Goal: Task Accomplishment & Management: Manage account settings

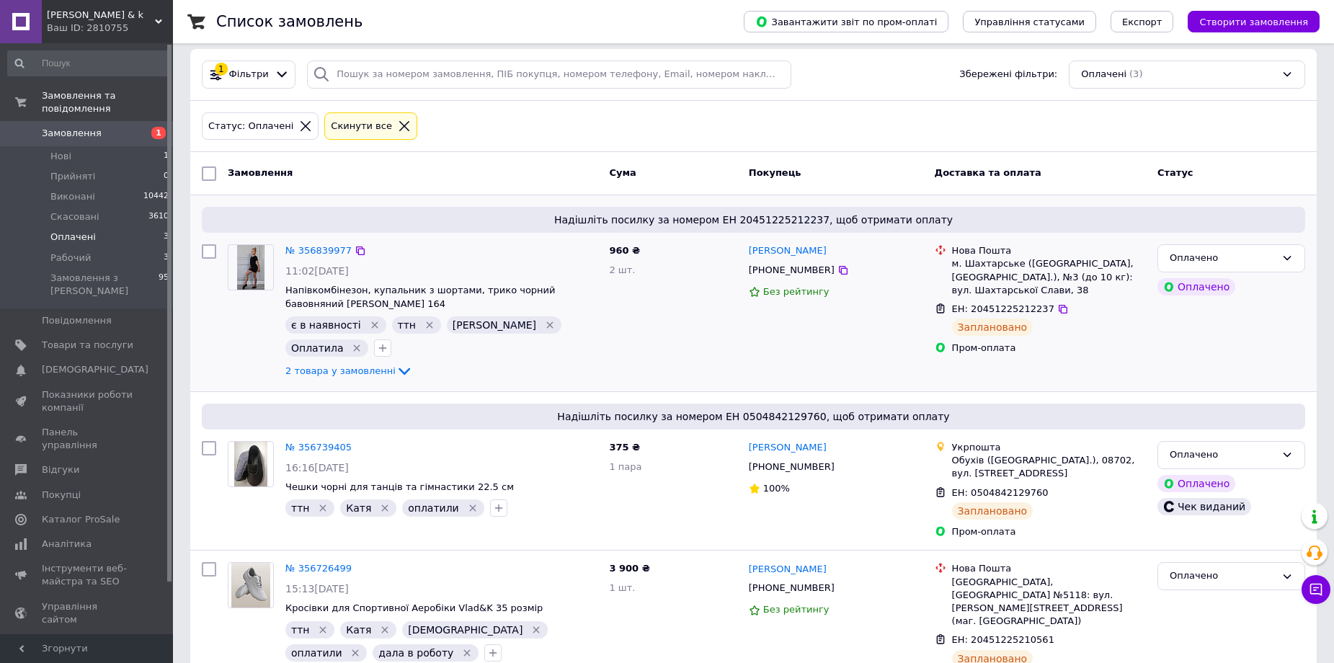
scroll to position [15, 0]
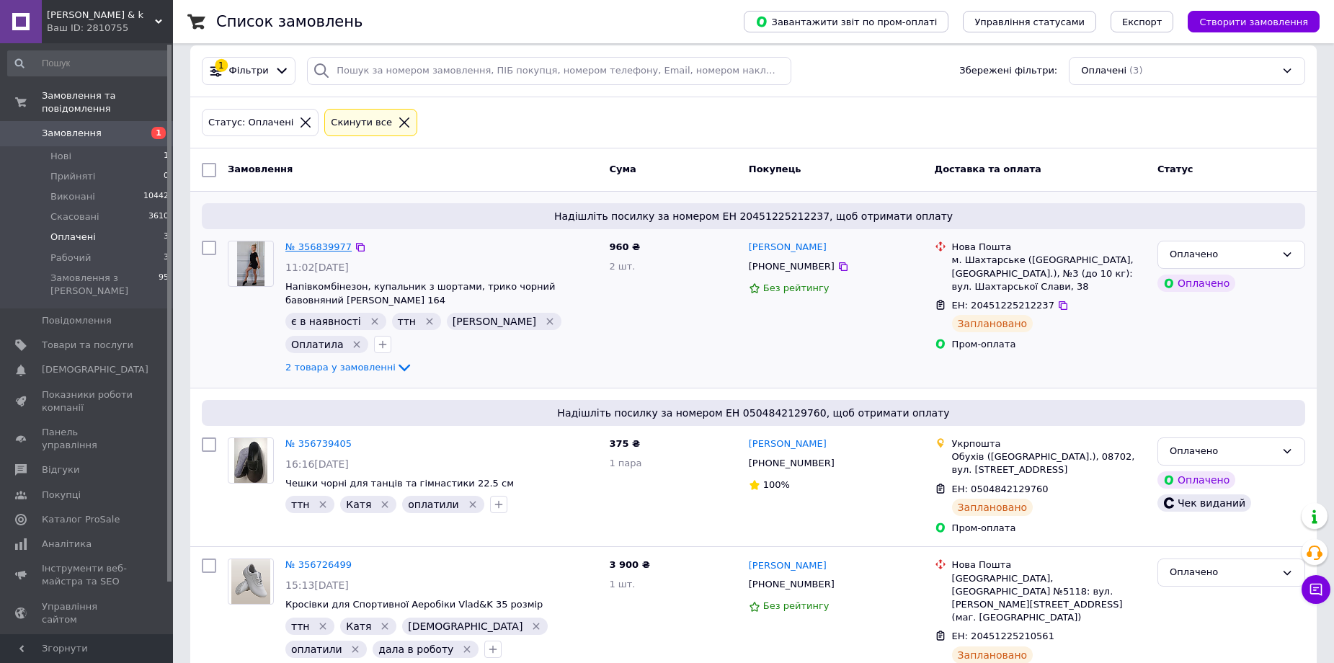
click at [311, 248] on link "№ 356839977" at bounding box center [318, 246] width 66 height 11
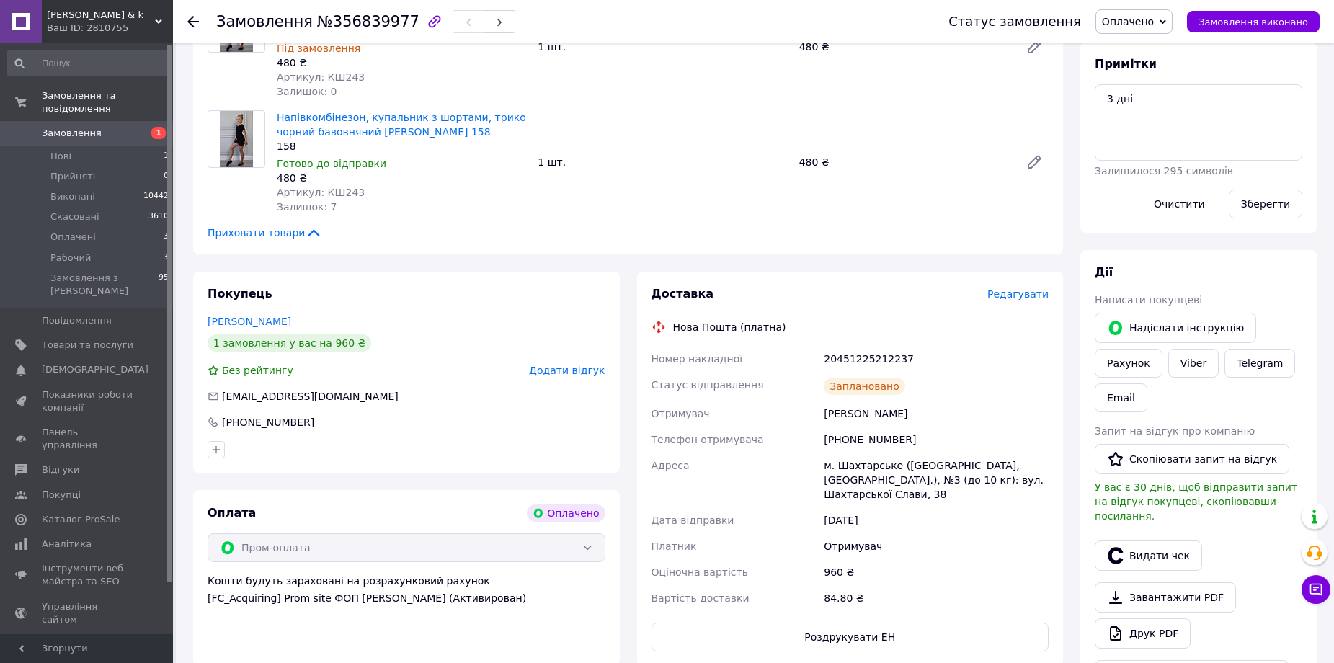
scroll to position [433, 0]
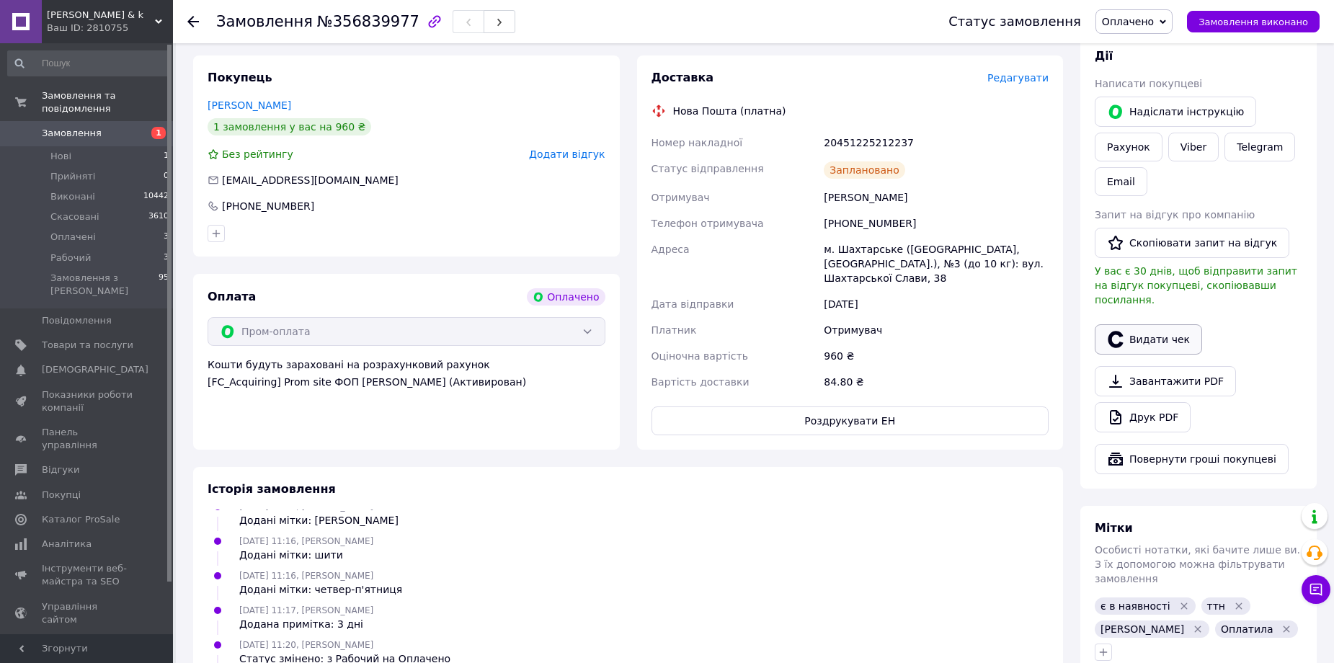
click at [1156, 327] on button "Видати чек" at bounding box center [1148, 339] width 107 height 30
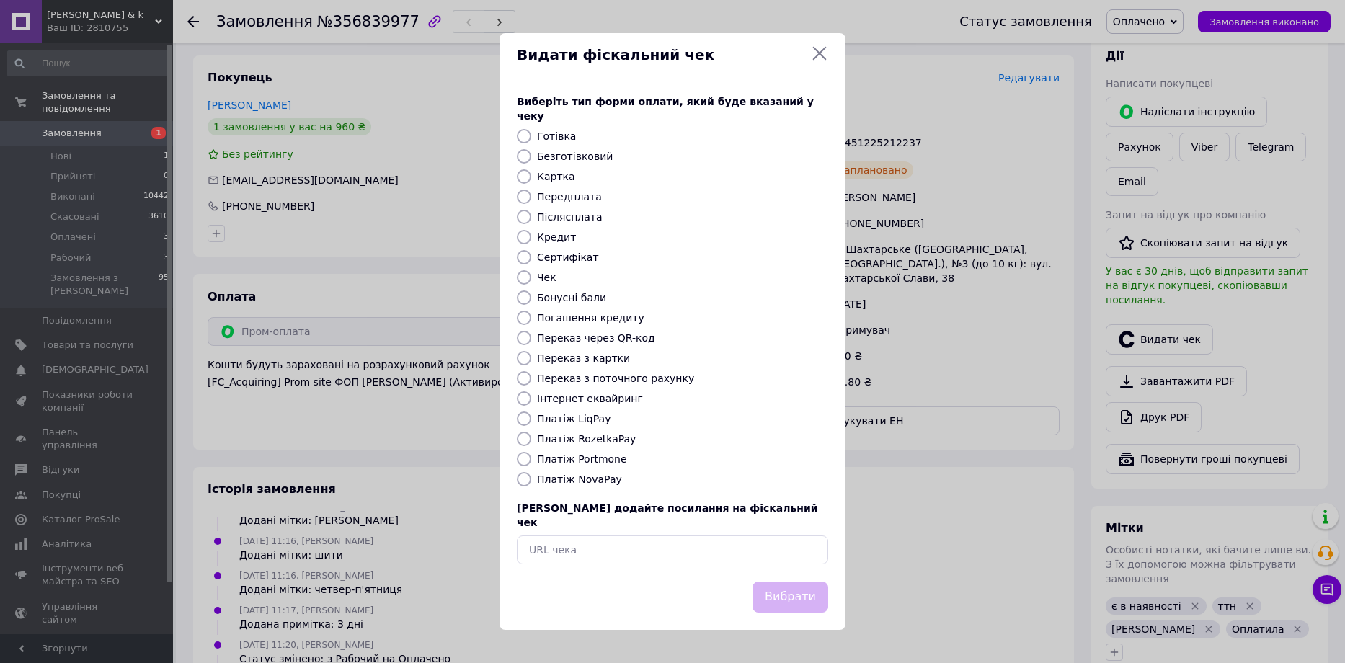
click at [616, 435] on label "Платіж RozetkaPay" at bounding box center [586, 439] width 99 height 12
click at [531, 435] on input "Платіж RozetkaPay" at bounding box center [524, 439] width 14 height 14
radio input "true"
click at [755, 561] on div "Виберіть тип форми оплати, який буде вказаний у чеку Готівка Безготівковий Карт…" at bounding box center [673, 329] width 346 height 505
click at [786, 592] on button "Вибрати" at bounding box center [791, 597] width 76 height 31
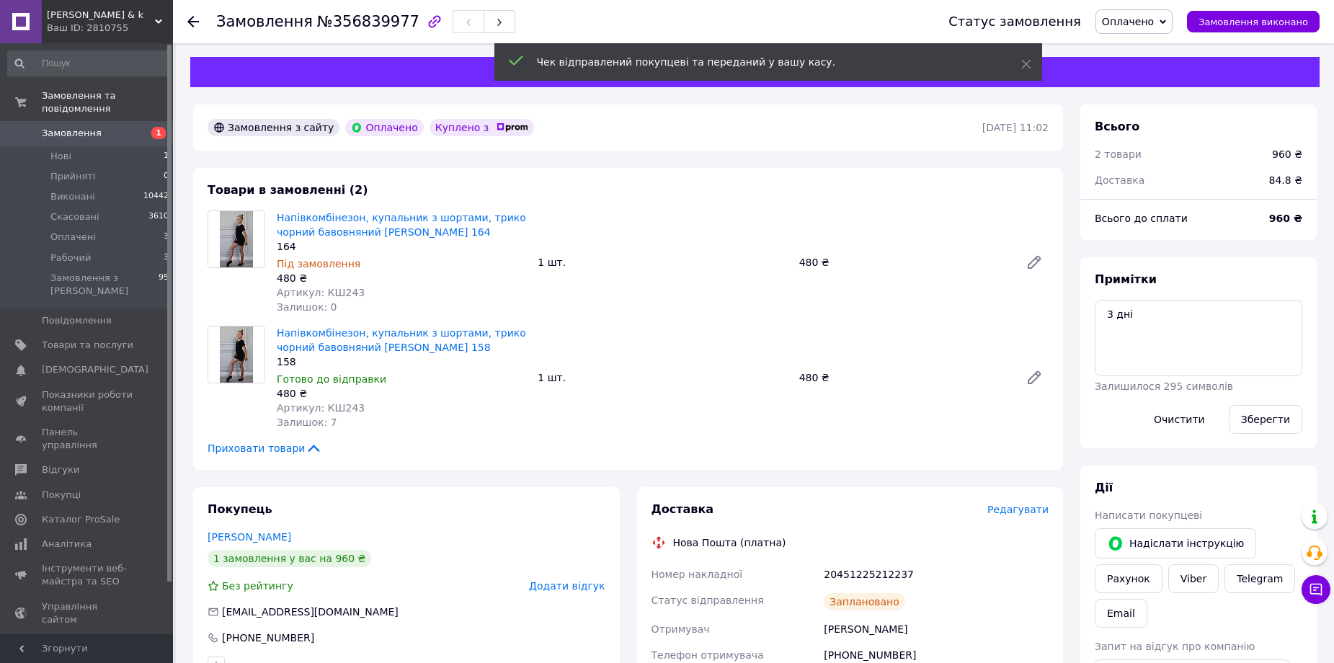
scroll to position [0, 0]
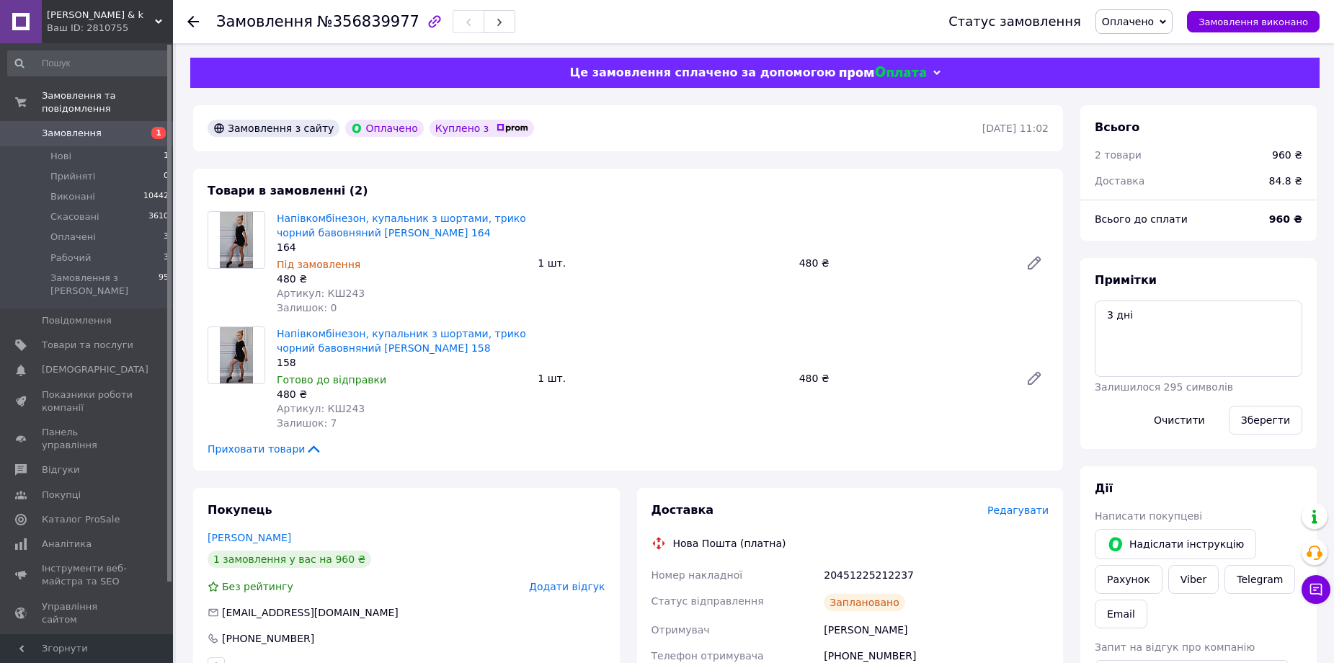
click at [190, 23] on use at bounding box center [193, 22] width 12 height 12
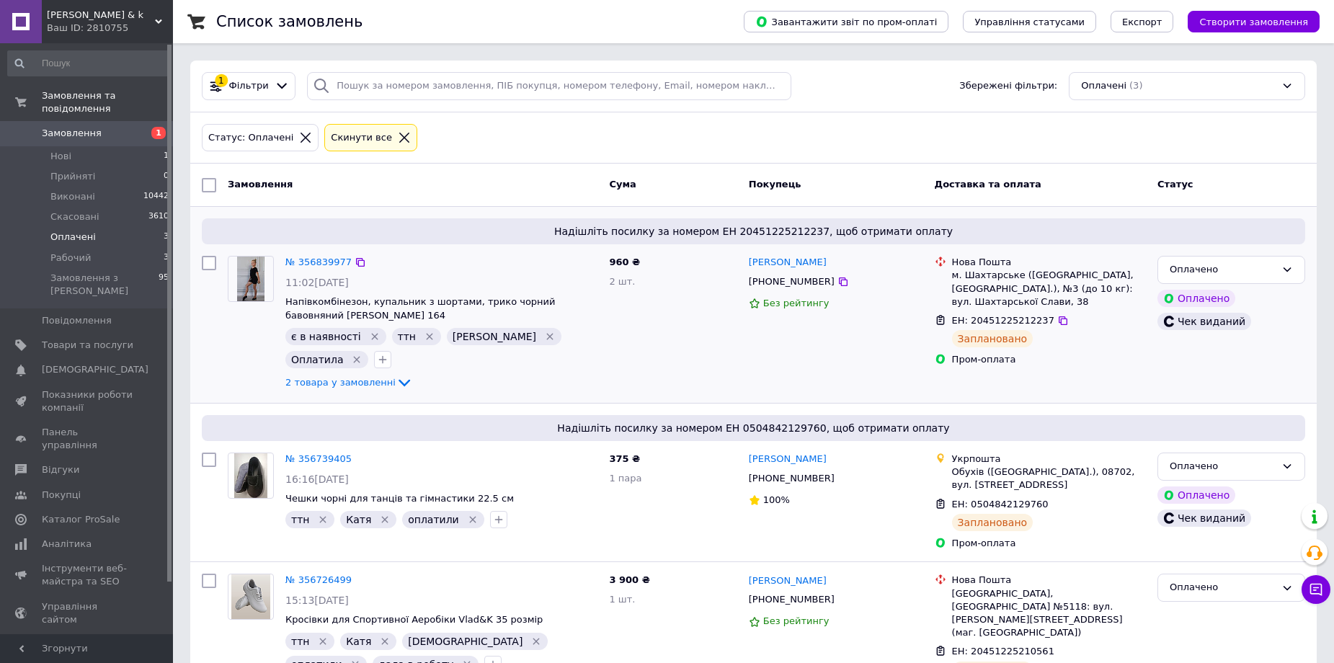
scroll to position [15, 0]
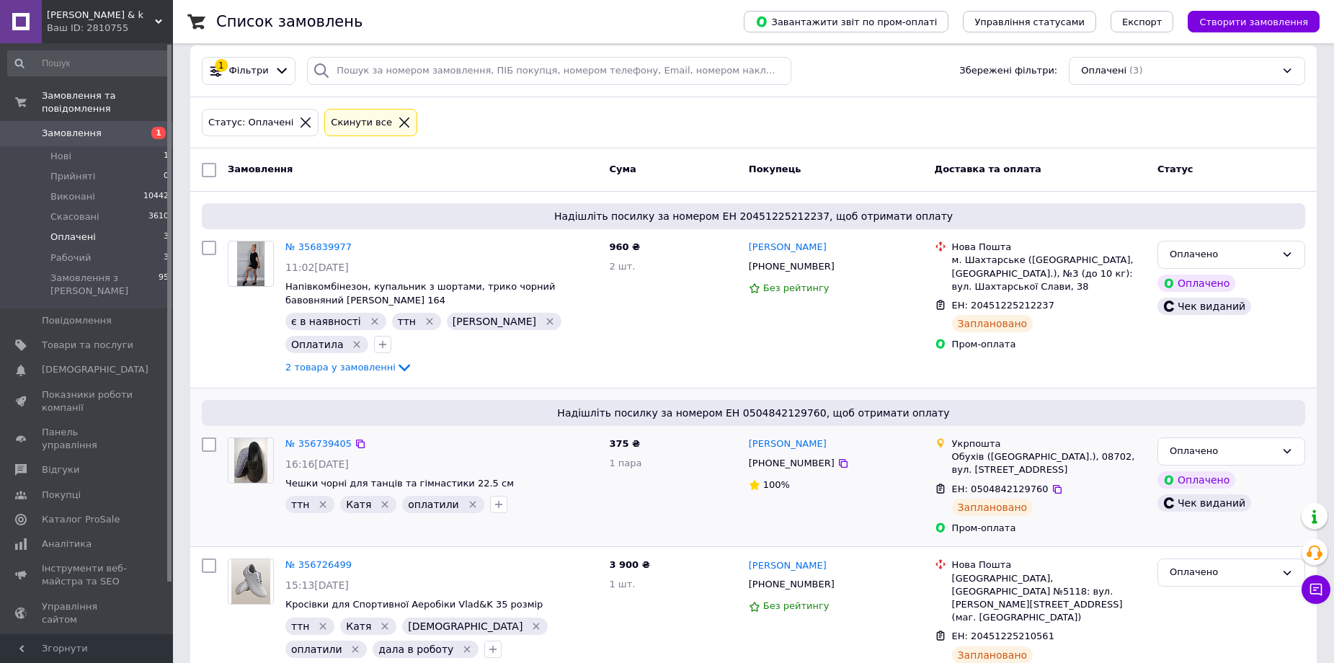
click at [316, 436] on div "№ 356739405" at bounding box center [318, 444] width 69 height 17
click at [314, 438] on link "№ 356739405" at bounding box center [318, 443] width 66 height 11
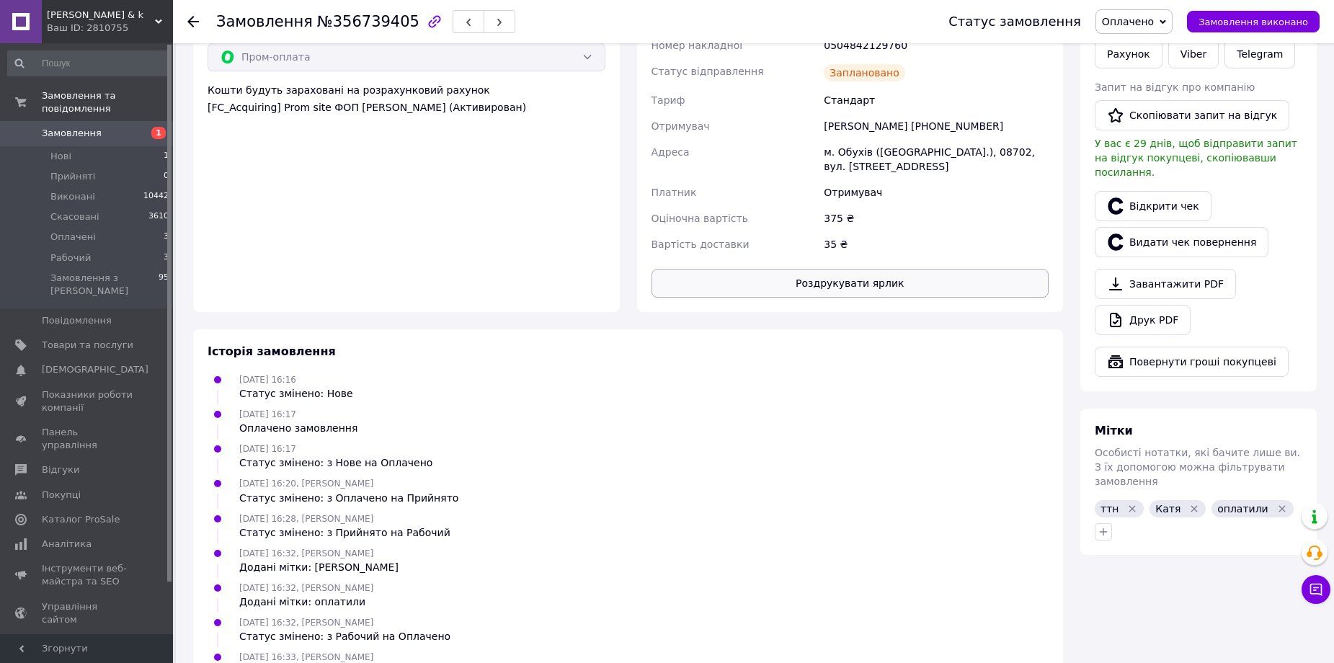
scroll to position [526, 0]
click at [843, 289] on button "Роздрукувати ярлик" at bounding box center [851, 282] width 398 height 29
click at [95, 146] on li "Нові 1" at bounding box center [88, 156] width 177 height 20
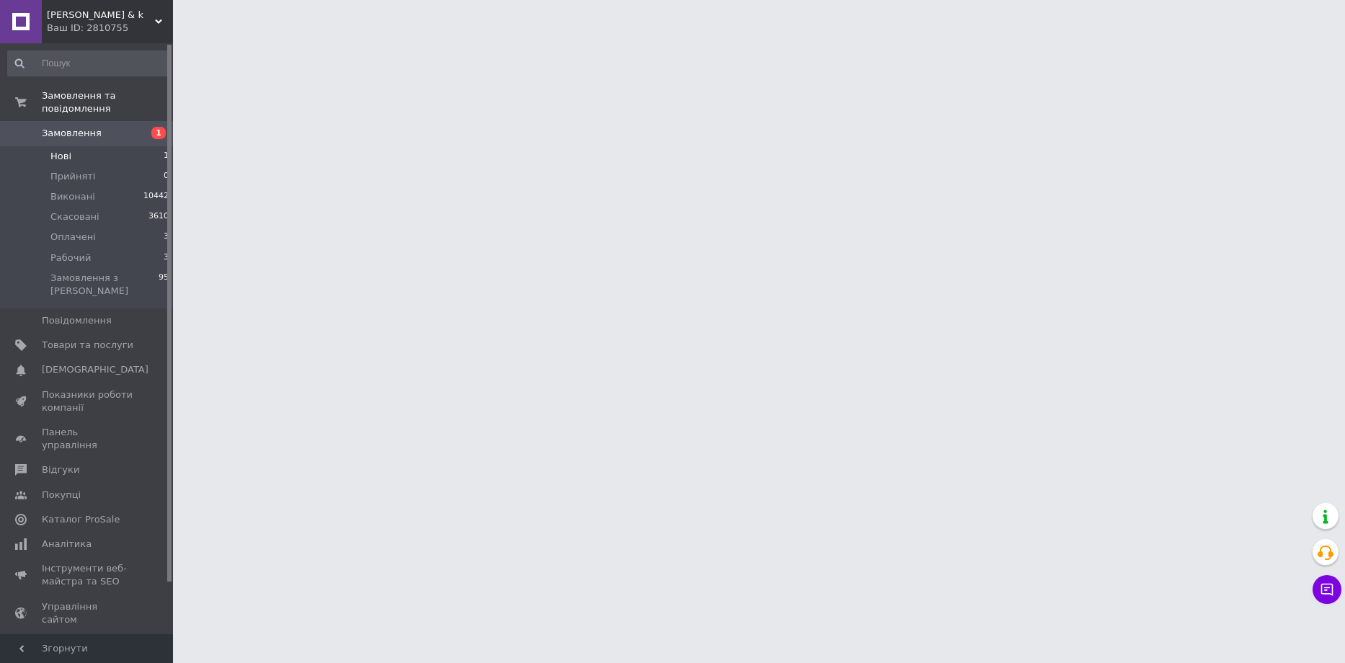
click at [66, 150] on span "Нові" at bounding box center [60, 156] width 21 height 13
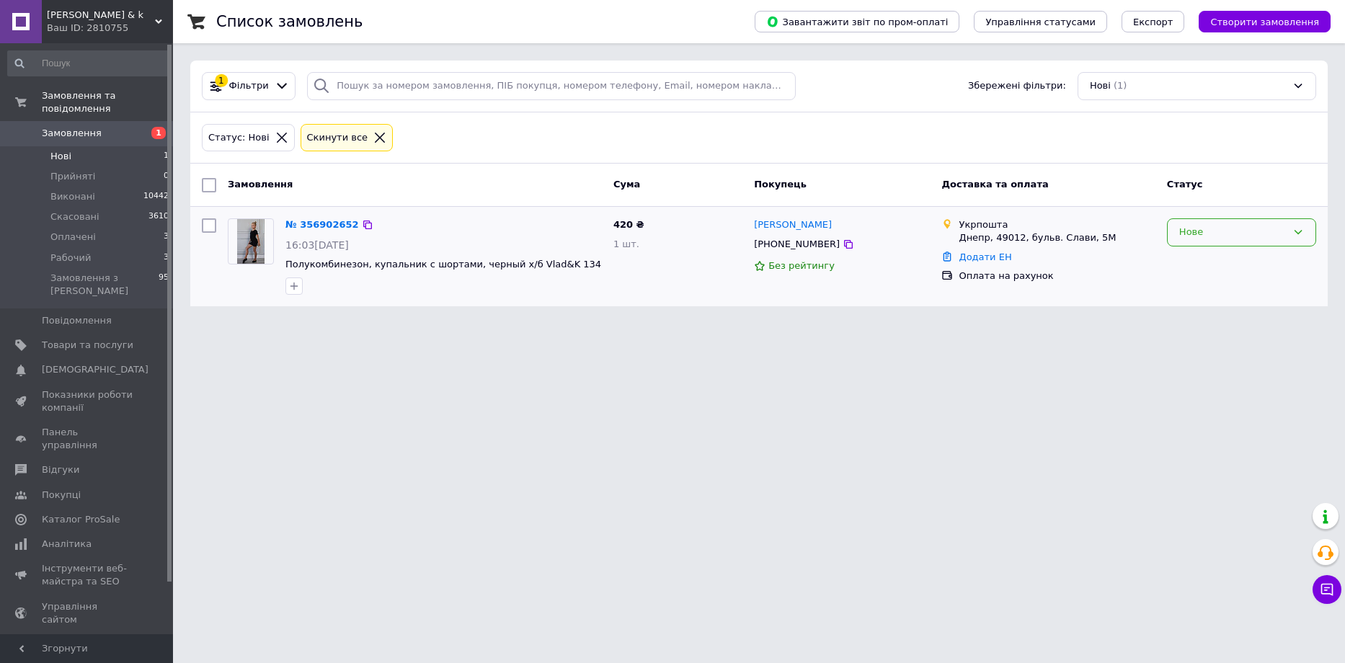
click at [1174, 225] on div "Нове" at bounding box center [1241, 232] width 149 height 28
click at [1178, 267] on li "Прийнято" at bounding box center [1242, 262] width 148 height 27
click at [156, 18] on icon at bounding box center [158, 21] width 7 height 7
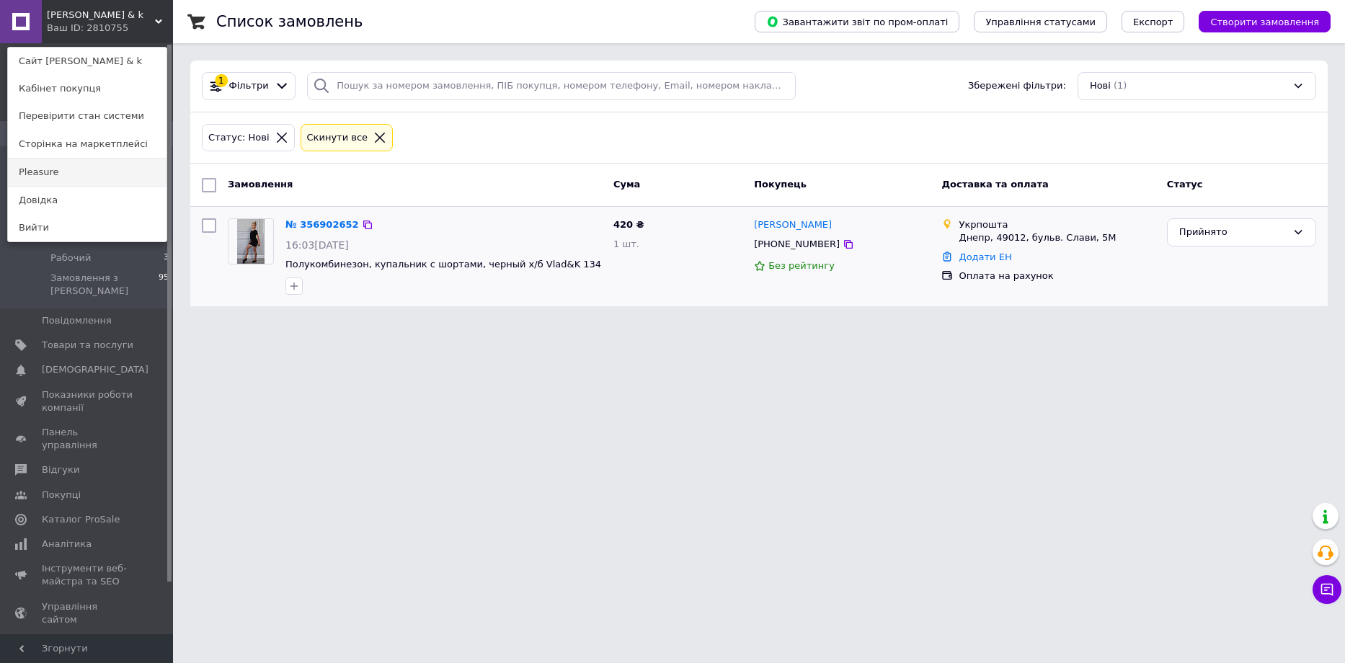
click at [66, 177] on link "Pleasure" at bounding box center [87, 172] width 159 height 27
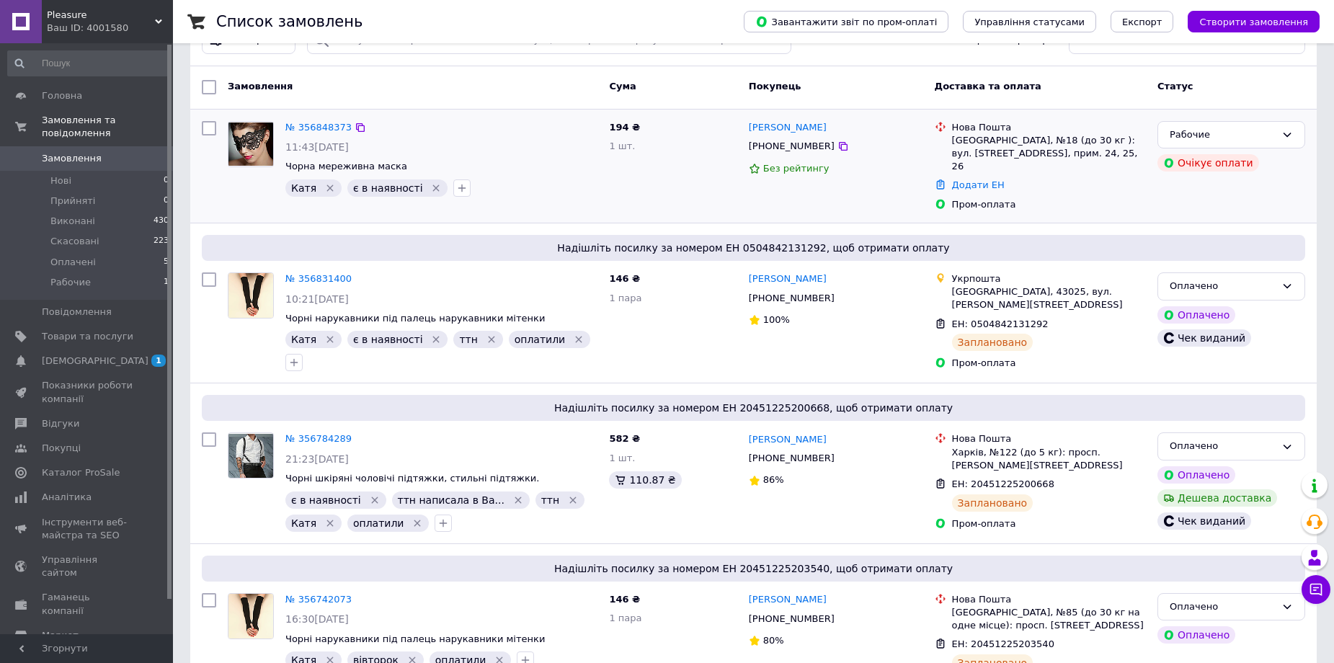
scroll to position [72, 0]
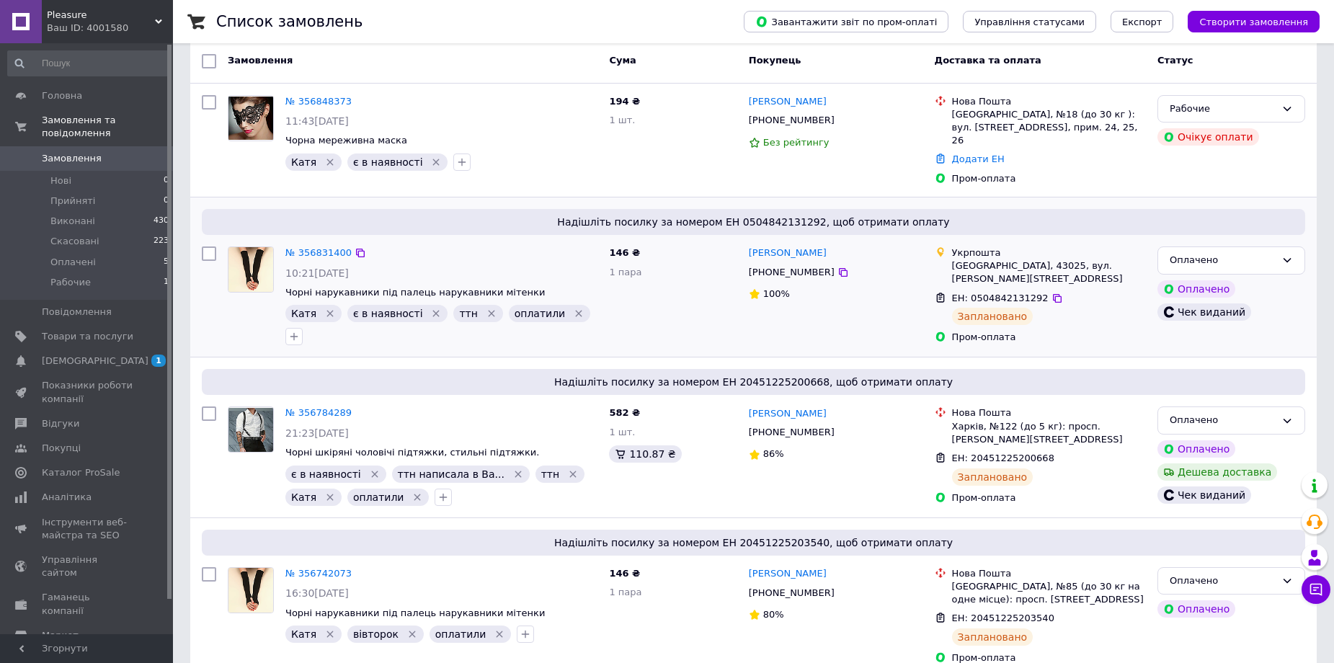
click at [409, 249] on div "№ 356831400 10:21[DATE] Чорні нарукавники під палець нарукавники мітенки [PERSO…" at bounding box center [442, 296] width 324 height 110
click at [301, 247] on link "№ 356831400" at bounding box center [318, 252] width 66 height 11
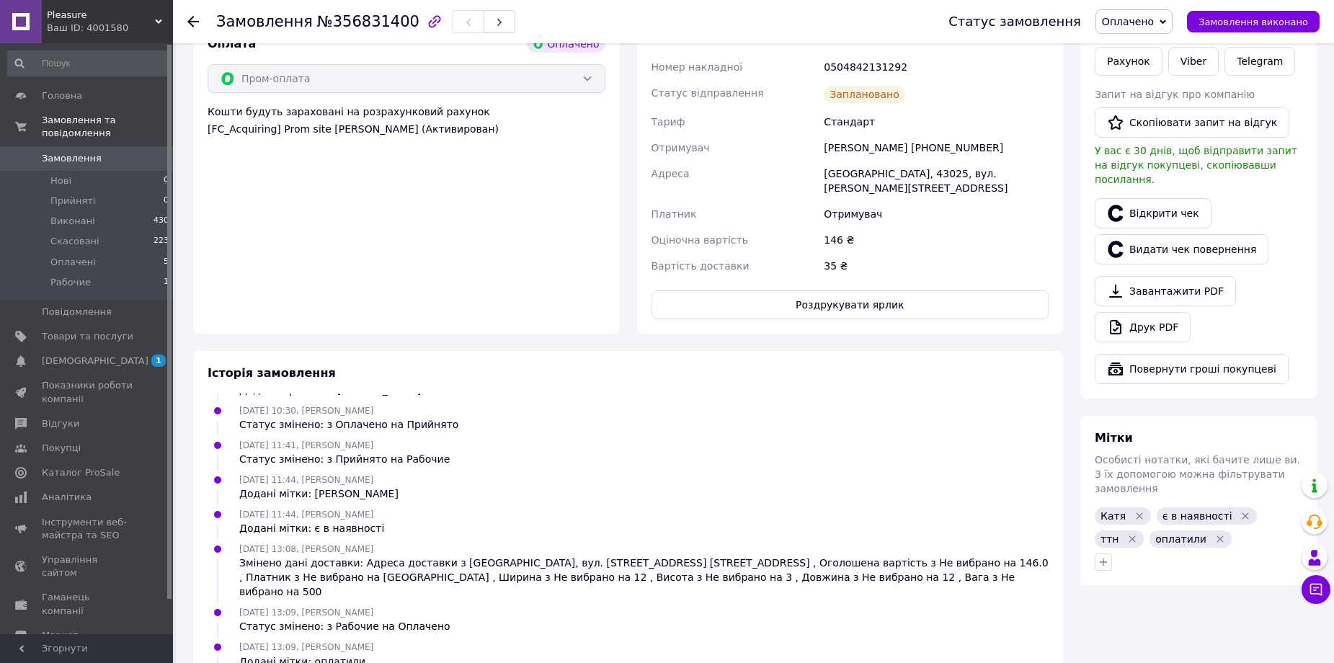
scroll to position [684, 0]
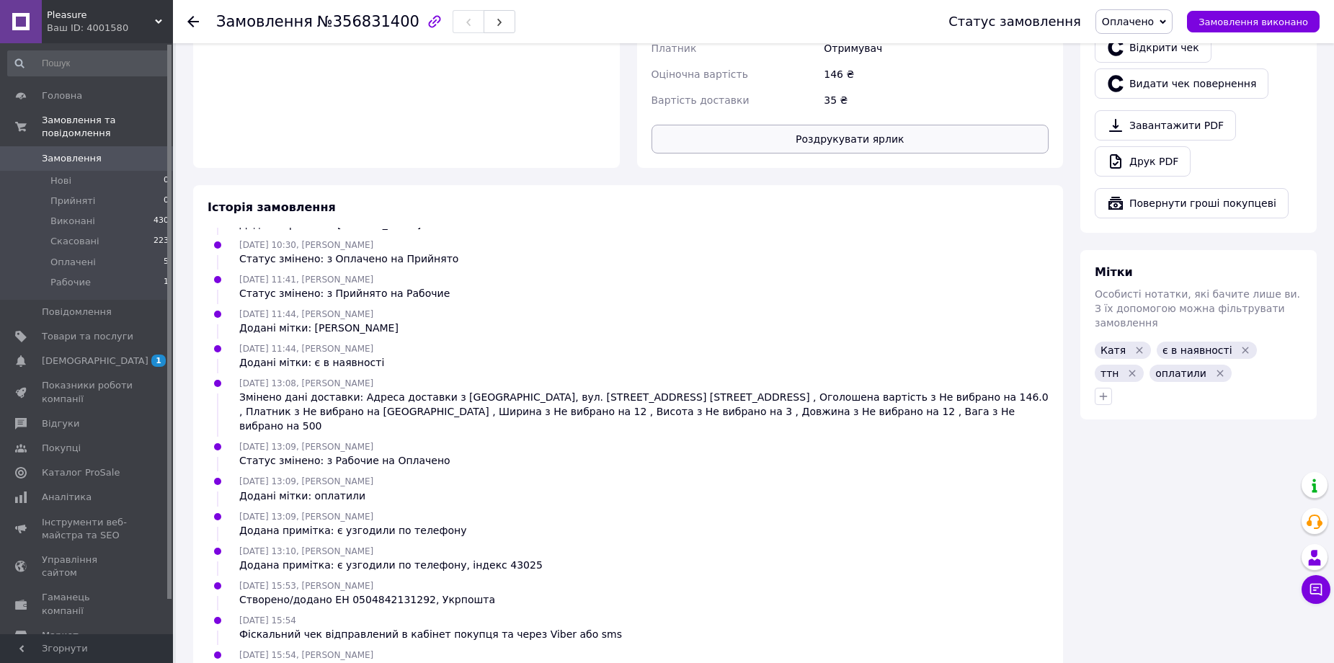
click at [884, 125] on button "Роздрукувати ярлик" at bounding box center [851, 139] width 398 height 29
click at [78, 355] on span "[DEMOGRAPHIC_DATA]" at bounding box center [95, 361] width 107 height 13
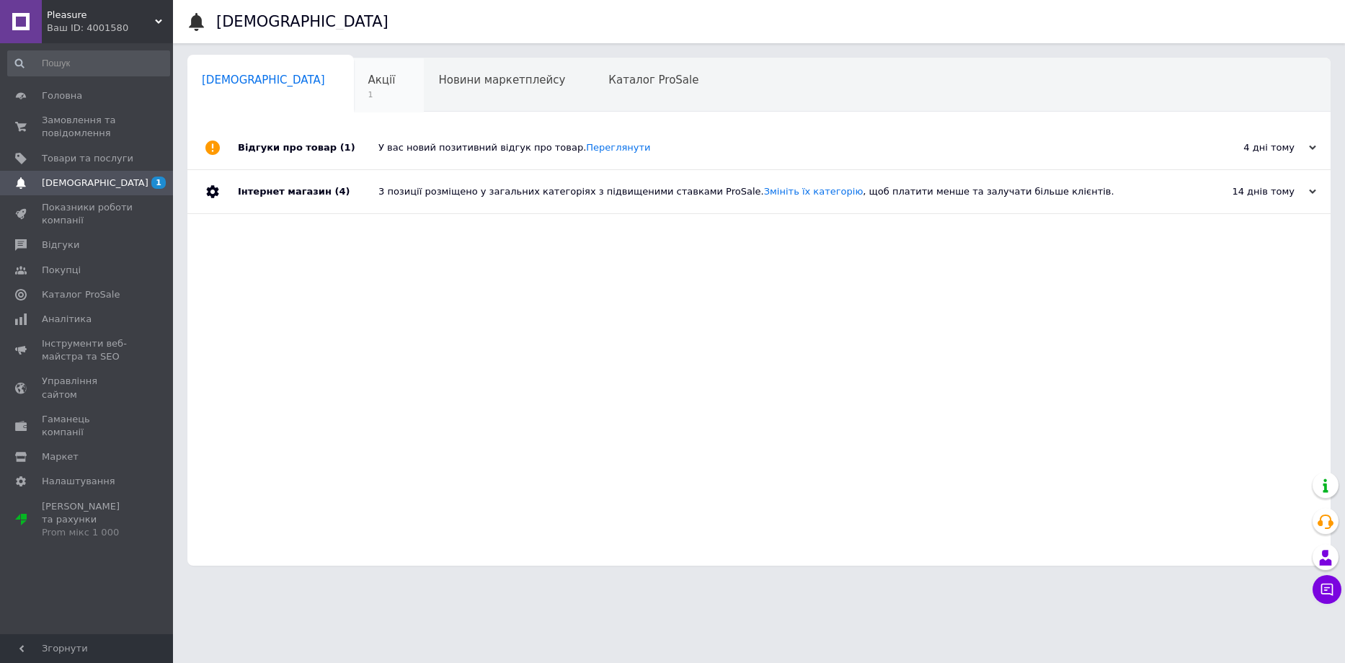
click at [354, 92] on div "Акції 1" at bounding box center [389, 85] width 71 height 55
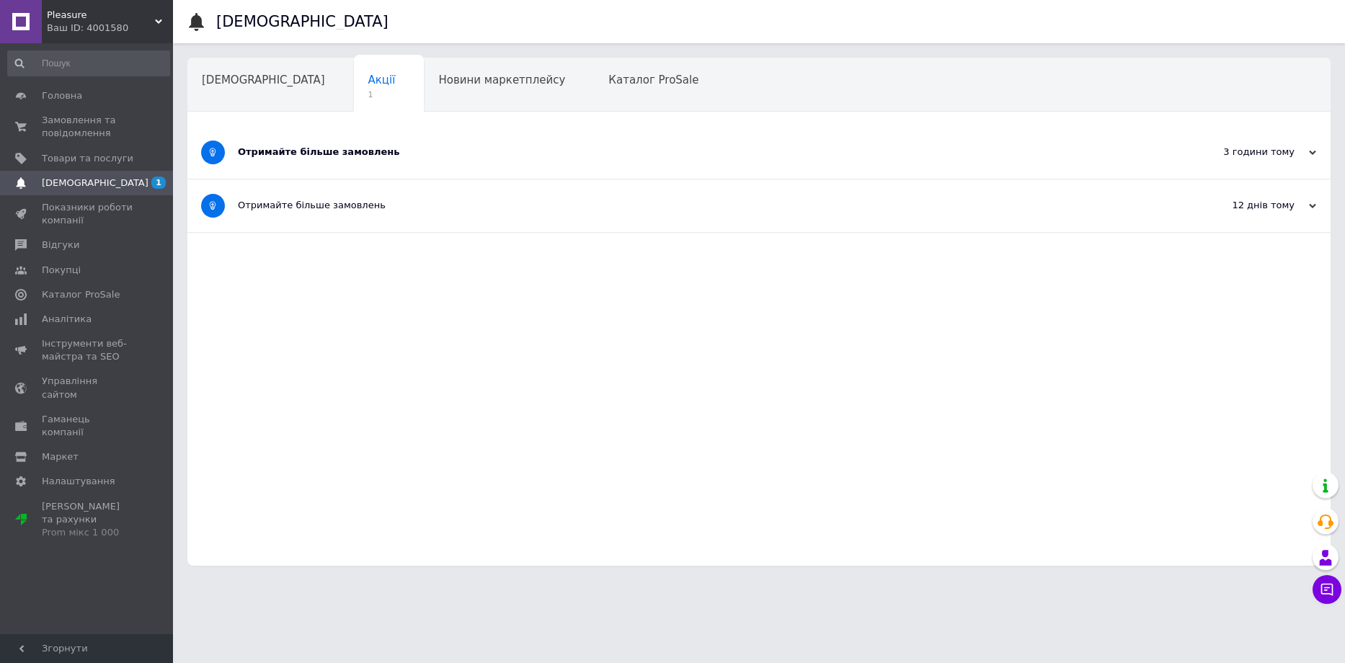
click at [275, 149] on div "Отримайте більше замовлень" at bounding box center [705, 152] width 934 height 13
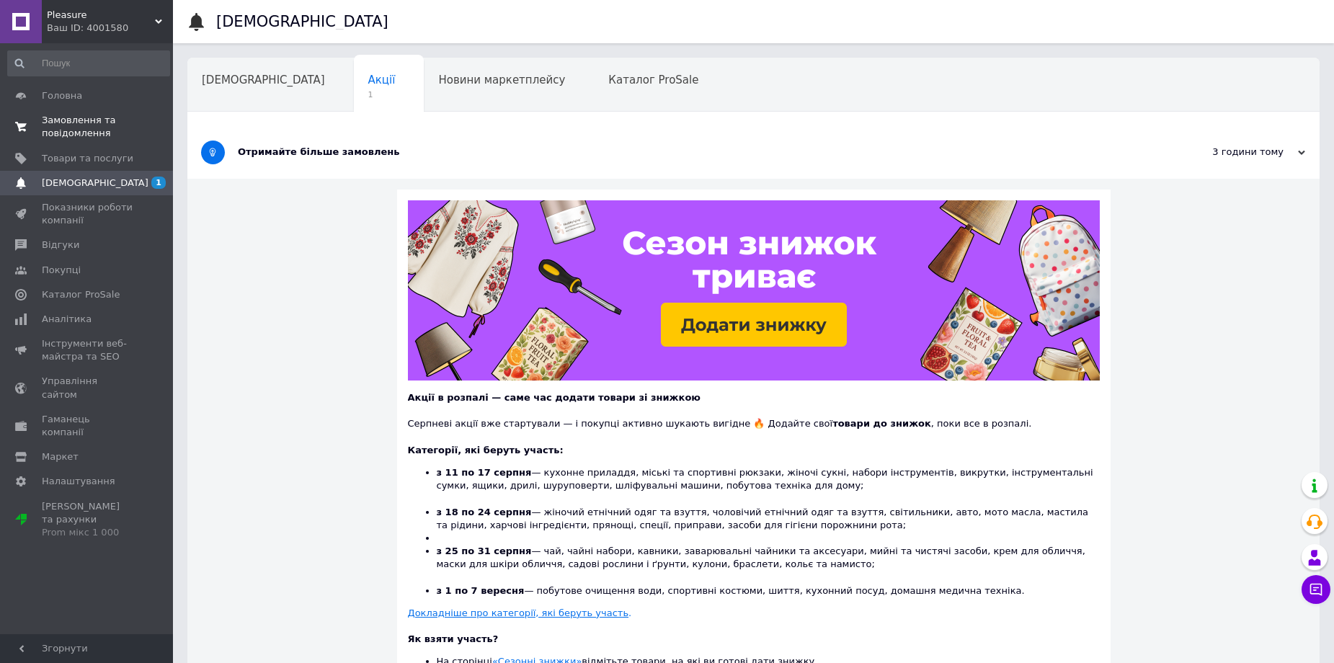
click at [63, 118] on span "Замовлення та повідомлення" at bounding box center [88, 127] width 92 height 26
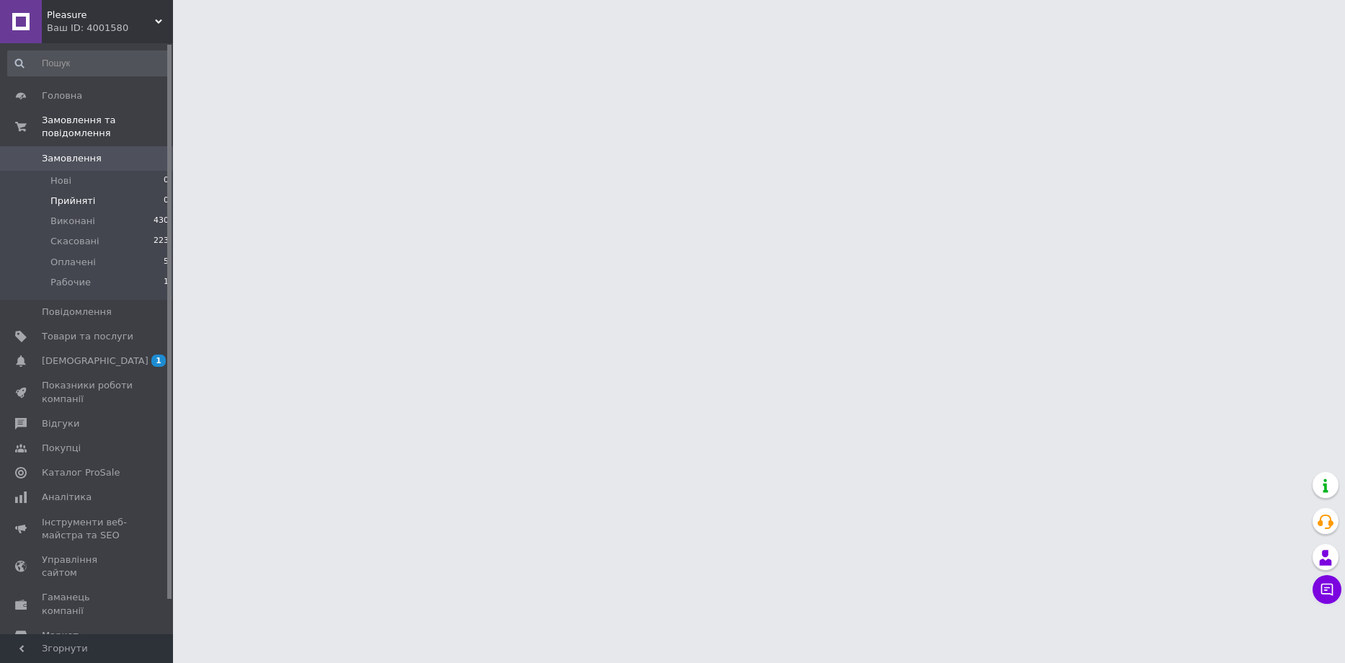
click at [68, 195] on span "Прийняті" at bounding box center [72, 201] width 45 height 13
click at [84, 276] on span "Рабочие" at bounding box center [70, 282] width 40 height 13
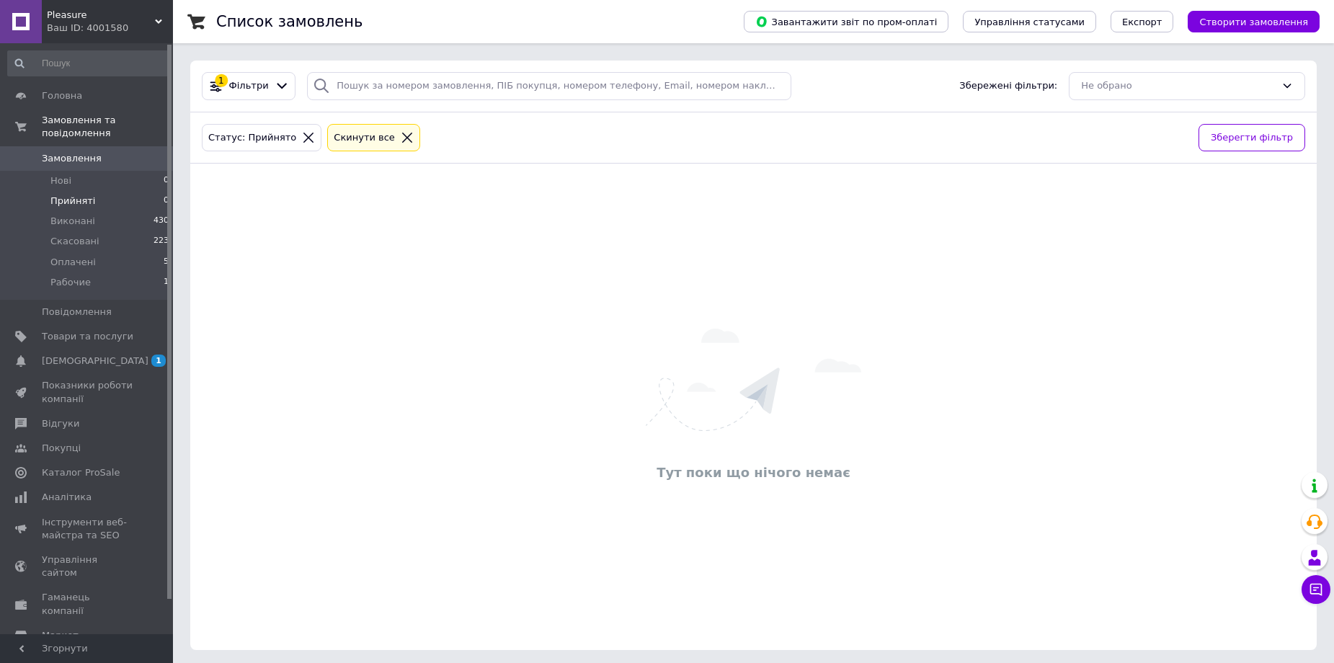
click at [156, 15] on div "Pleasure Ваш ID: 4001580" at bounding box center [107, 21] width 131 height 43
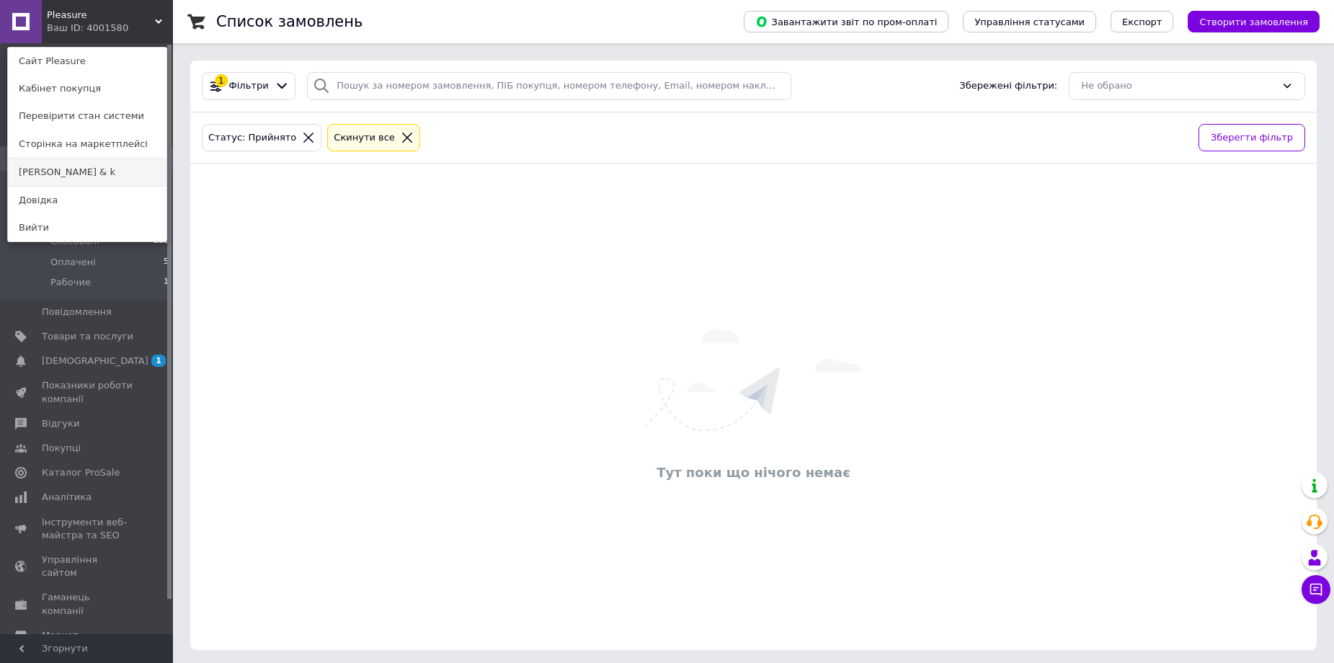
click at [97, 174] on link "[PERSON_NAME] & k" at bounding box center [87, 172] width 159 height 27
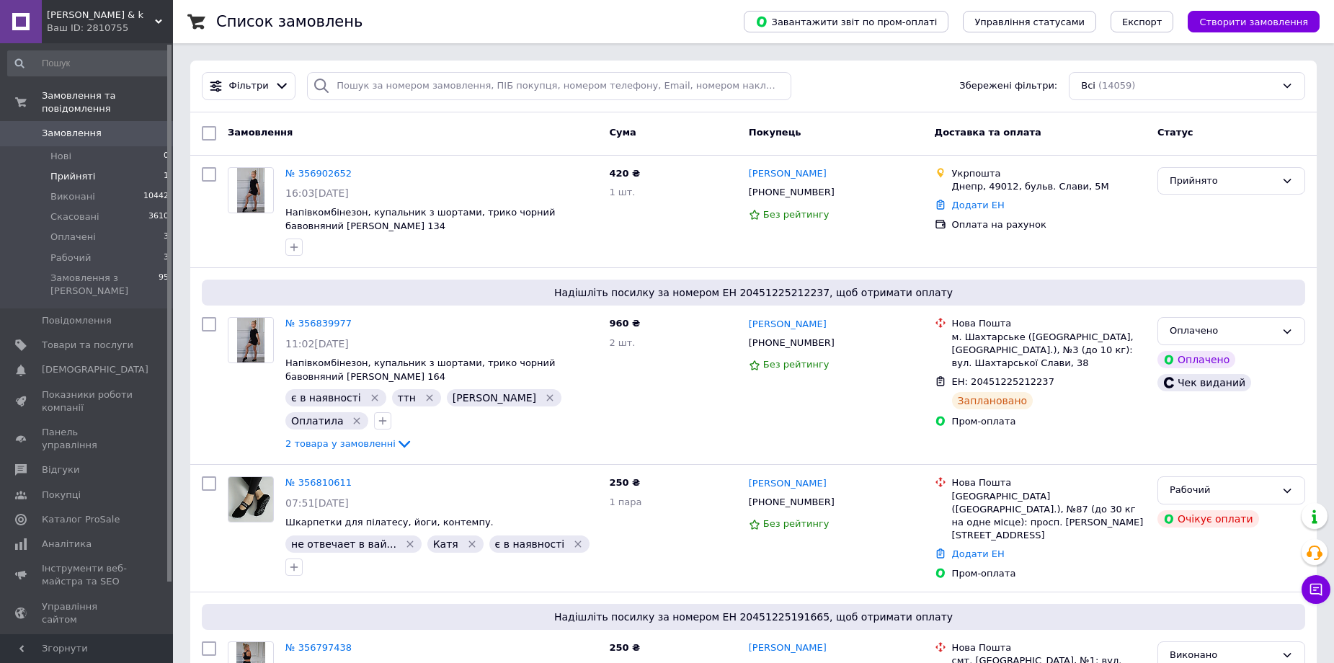
click at [82, 170] on span "Прийняті" at bounding box center [72, 176] width 45 height 13
